Goal: Information Seeking & Learning: Check status

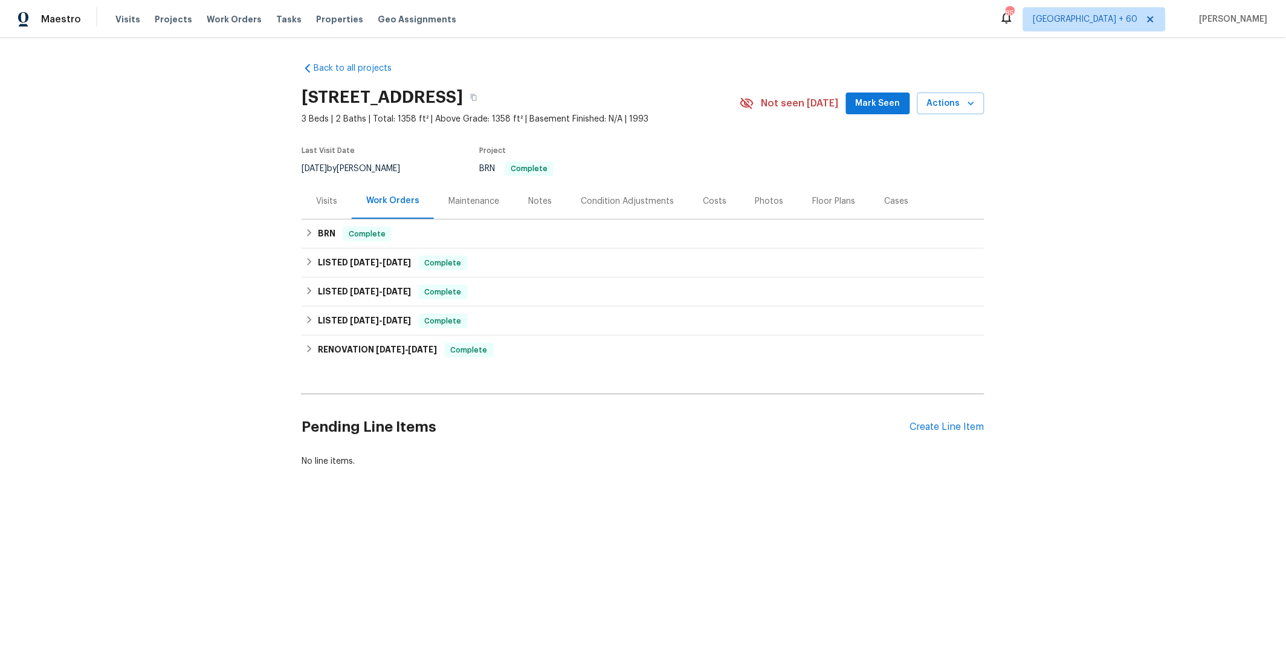
click at [705, 212] on div "Costs" at bounding box center [714, 201] width 53 height 36
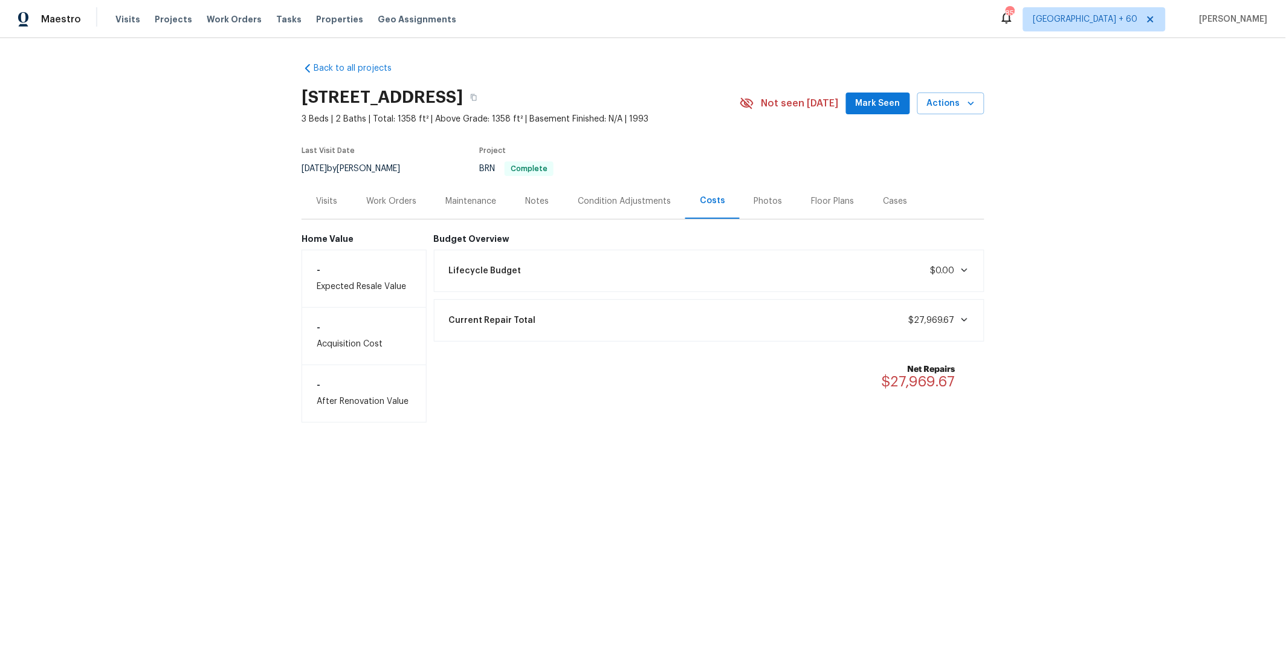
click at [850, 334] on div "Current Repair Total $27,969.67" at bounding box center [709, 320] width 551 height 42
click at [851, 315] on div "Current Repair Total $27,969.67" at bounding box center [709, 320] width 535 height 27
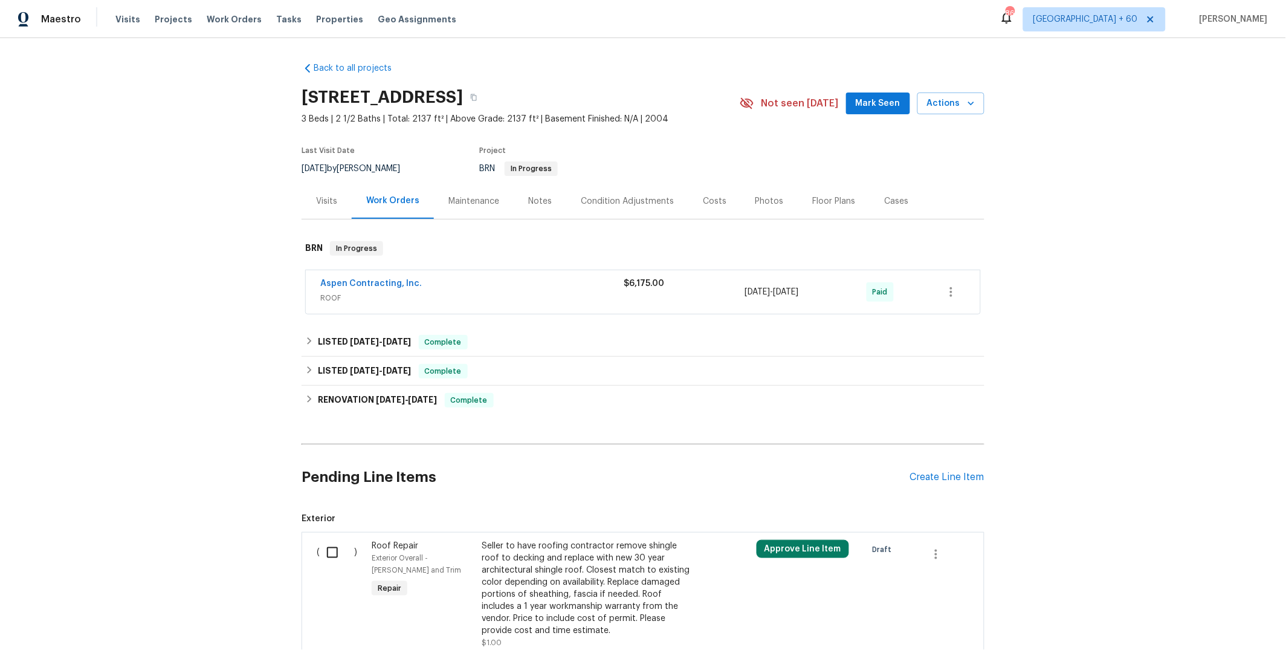
click at [714, 208] on div "Costs" at bounding box center [714, 201] width 53 height 36
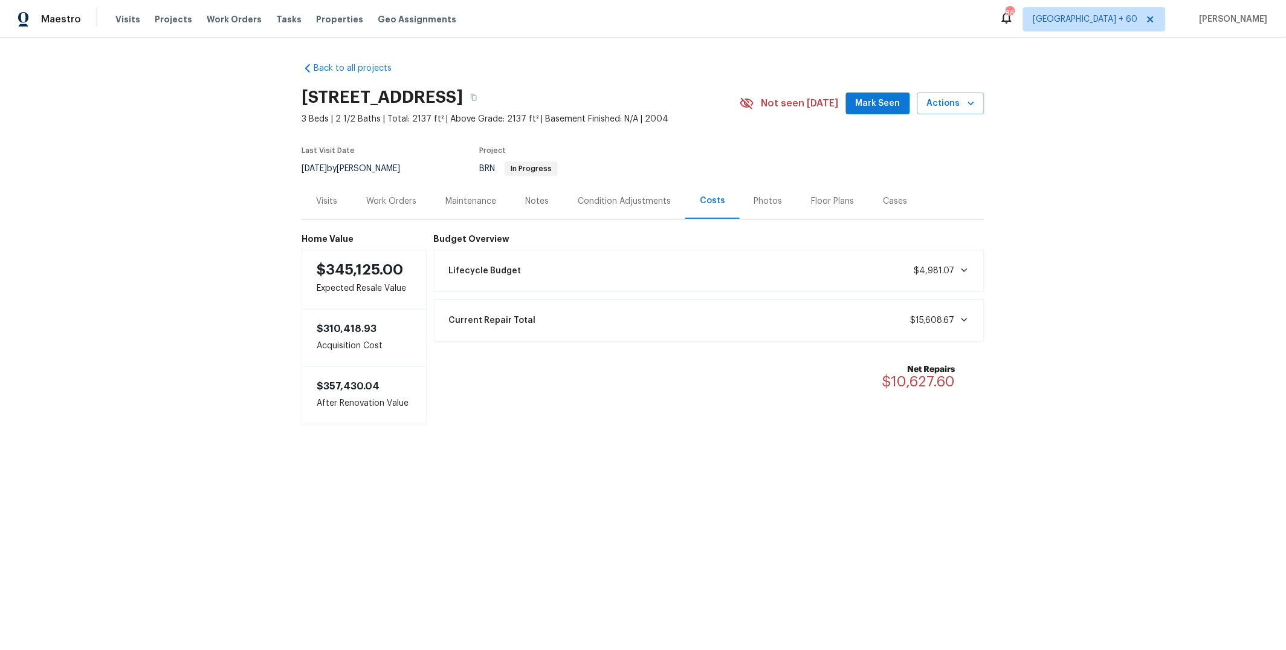
click at [750, 328] on div "Current Repair Total $15,608.67" at bounding box center [709, 320] width 535 height 27
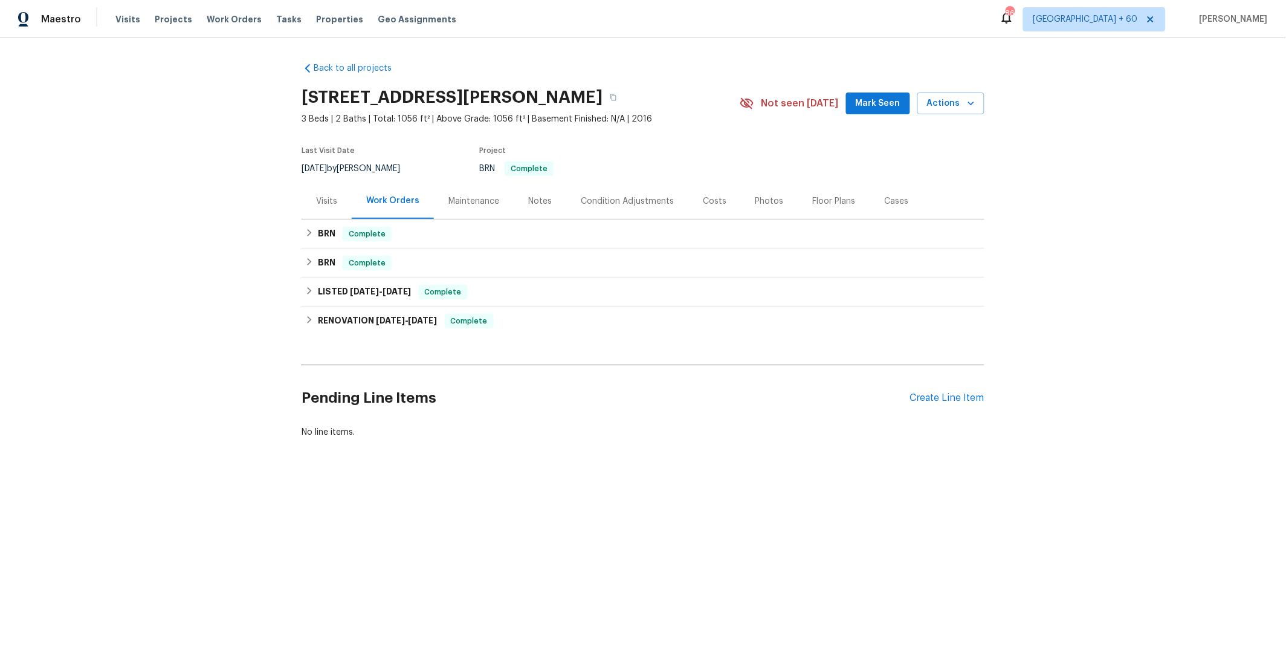
click at [703, 207] on div "Costs" at bounding box center [714, 201] width 53 height 36
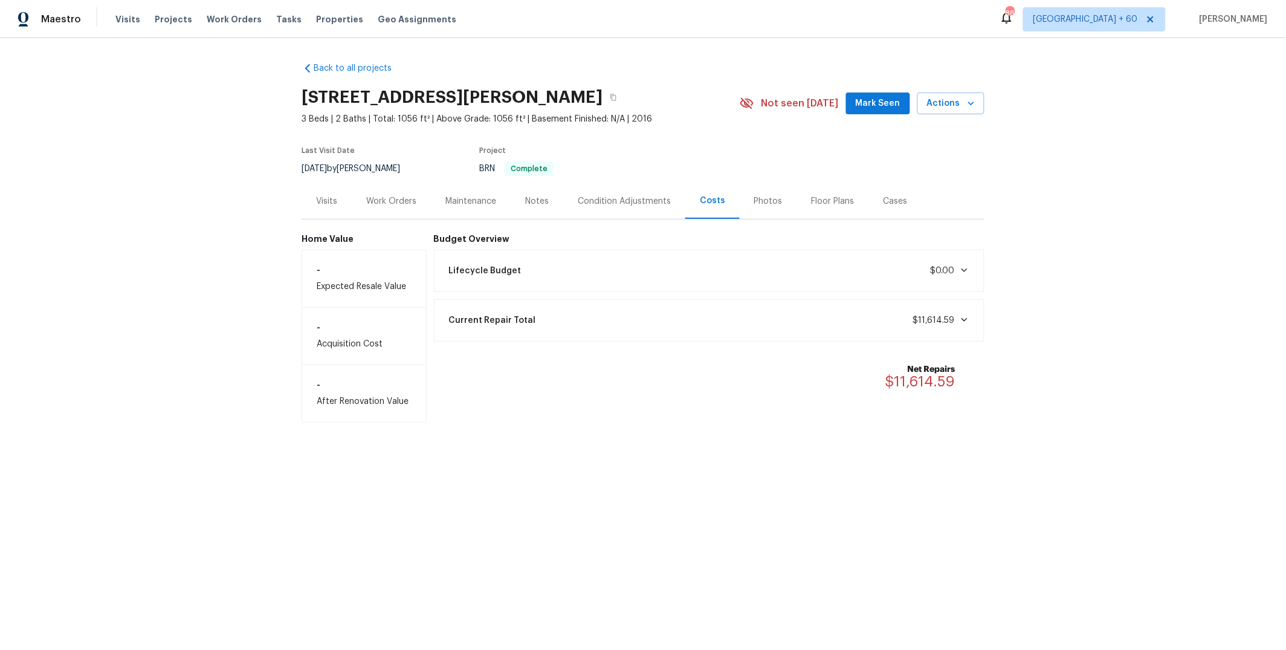
click at [820, 327] on div "Current Repair Total $11,614.59" at bounding box center [709, 320] width 535 height 27
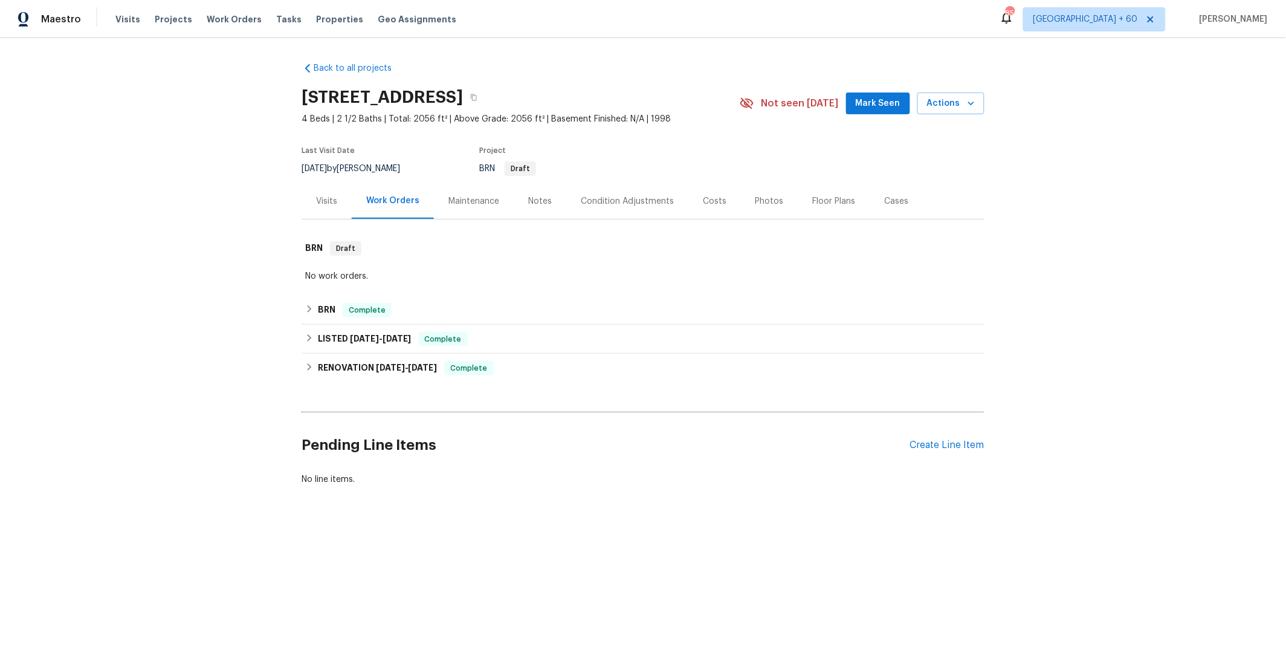
click at [710, 204] on div "Costs" at bounding box center [715, 201] width 24 height 12
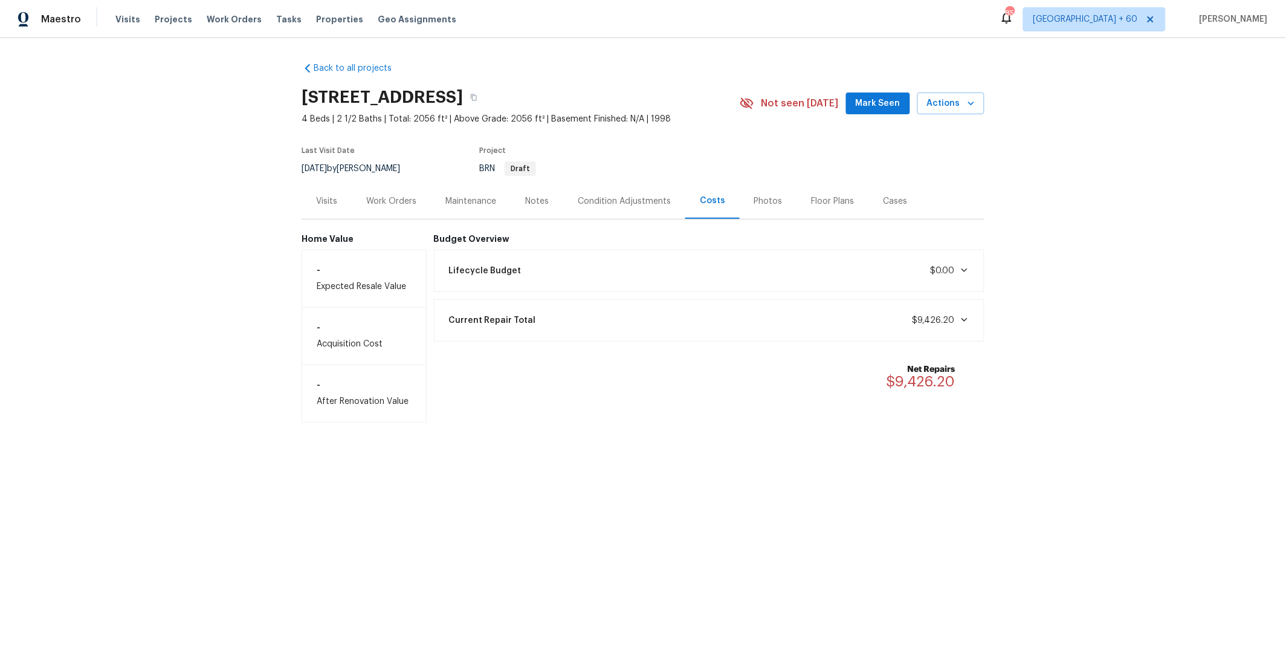
click at [832, 340] on div "Current Repair Total $9,426.20" at bounding box center [709, 320] width 551 height 42
click at [832, 325] on div "Current Repair Total $9,426.20" at bounding box center [709, 320] width 535 height 27
